Goal: Navigation & Orientation: Find specific page/section

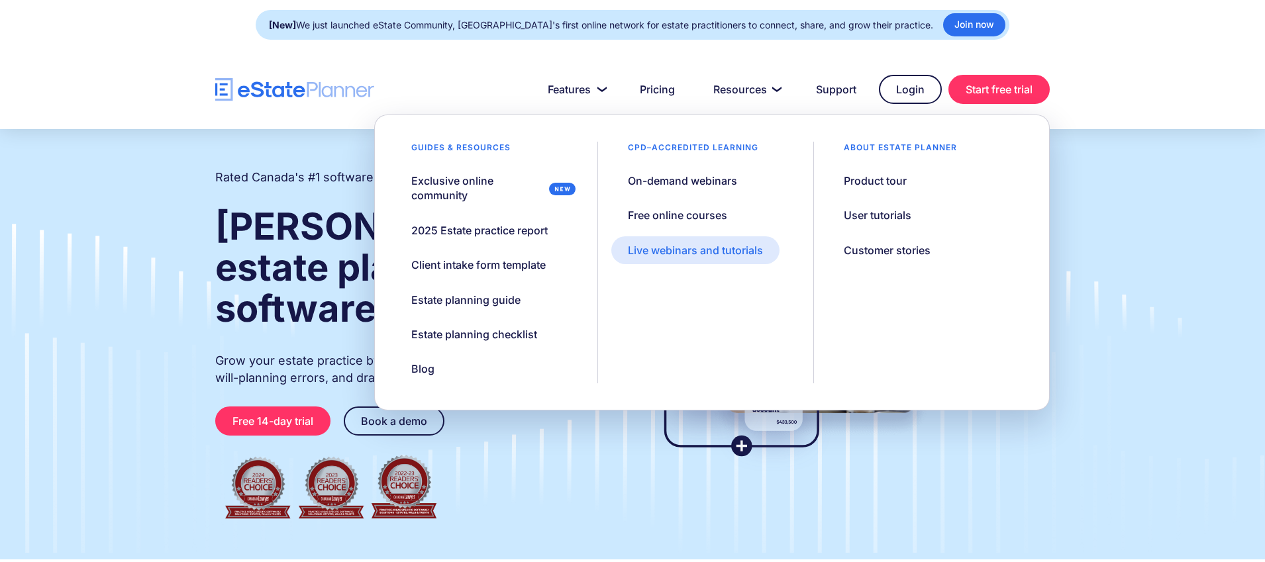
click at [655, 250] on div "Live webinars and tutorials" at bounding box center [695, 250] width 135 height 15
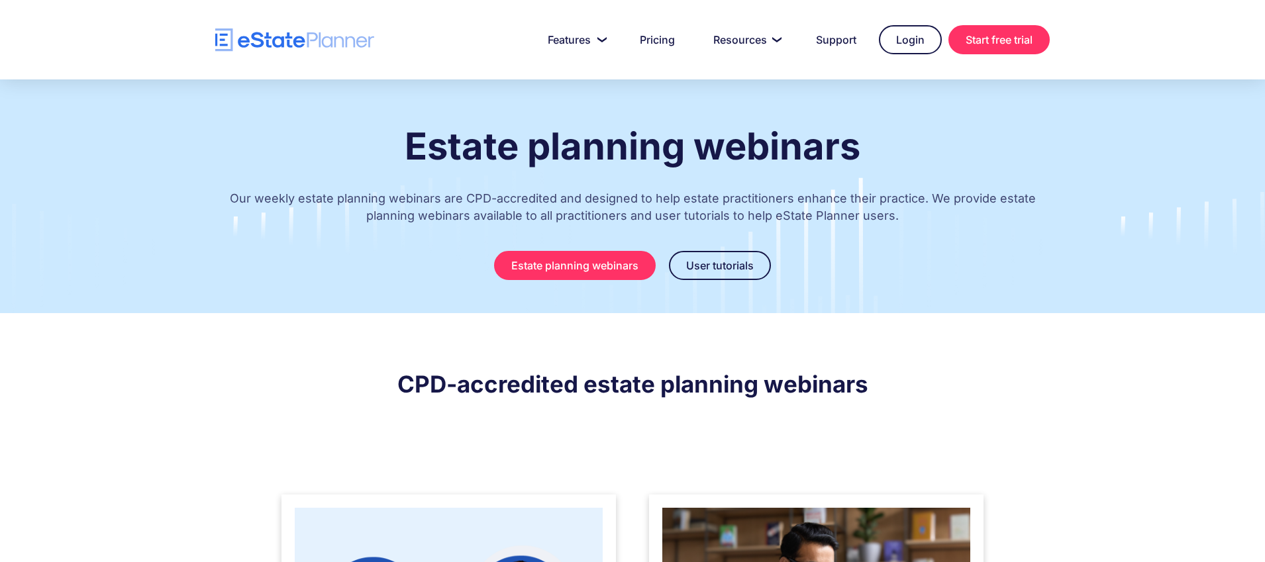
scroll to position [40, 0]
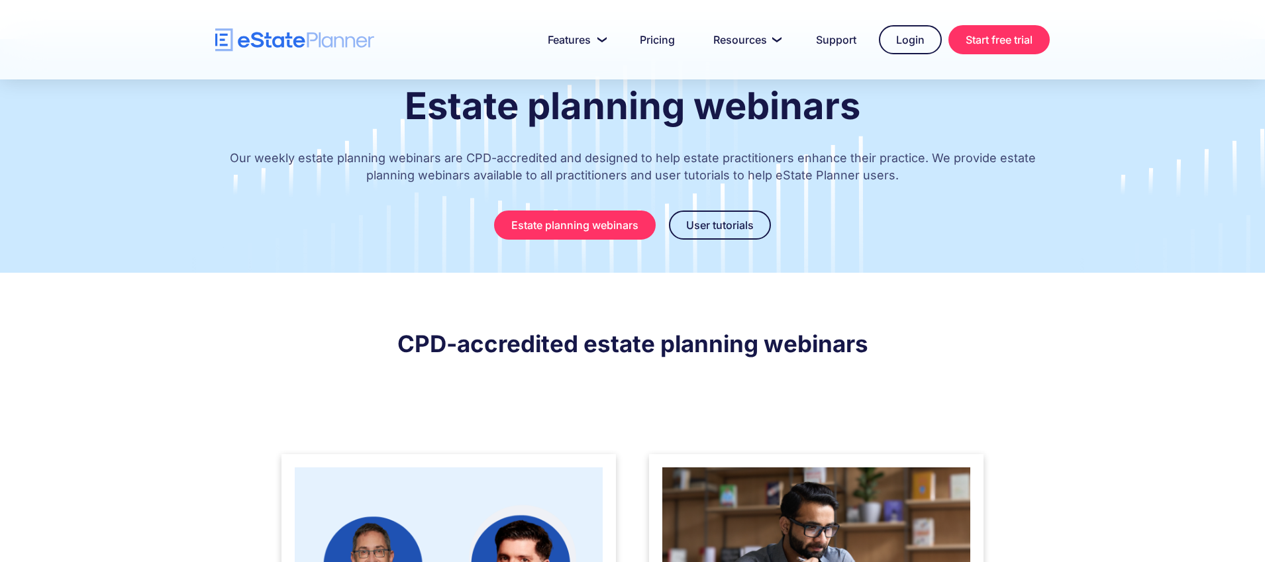
click at [520, 489] on img at bounding box center [449, 567] width 308 height 200
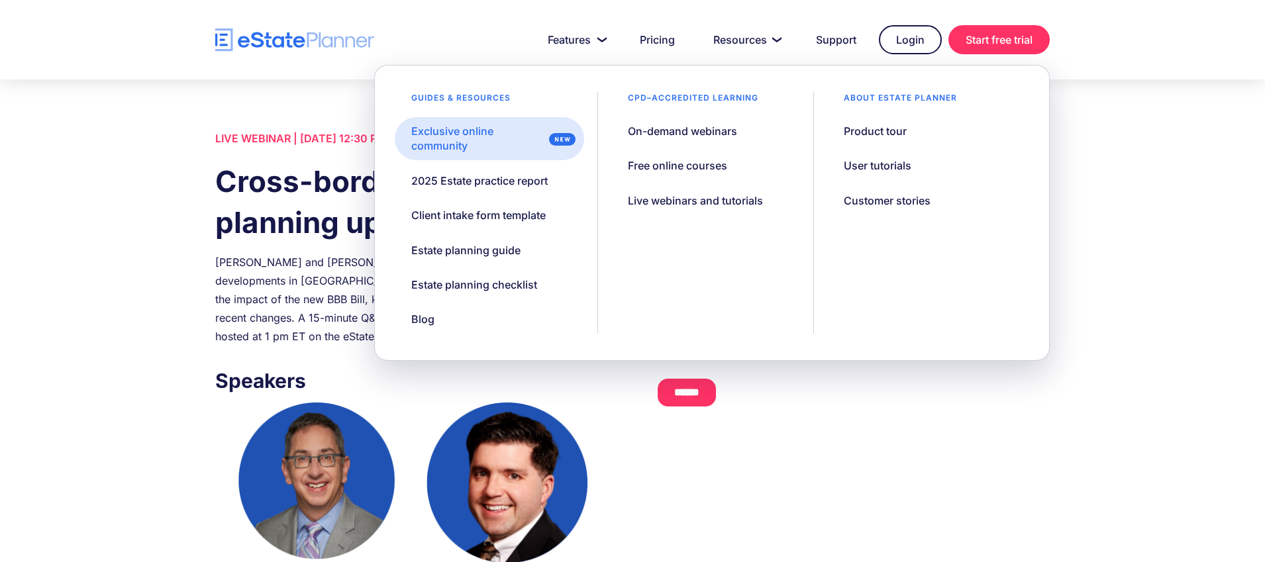
click at [497, 129] on div "Exclusive online community" at bounding box center [477, 139] width 132 height 30
